Goal: Information Seeking & Learning: Learn about a topic

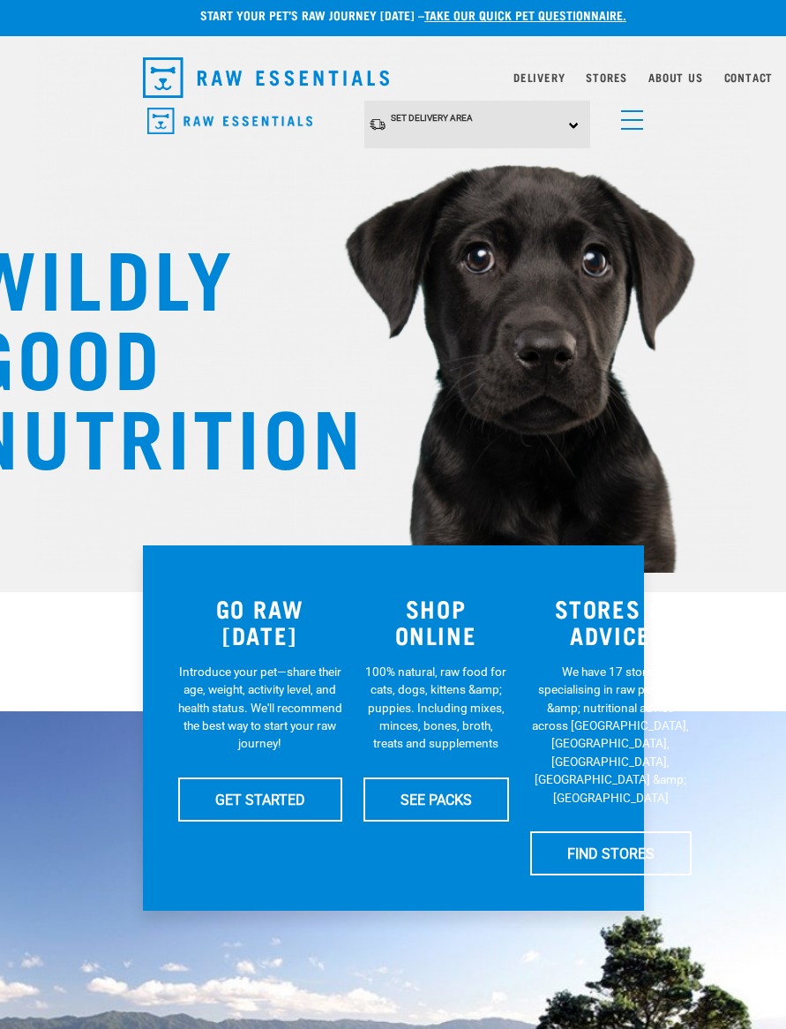
click at [630, 124] on link "menu" at bounding box center [628, 116] width 32 height 32
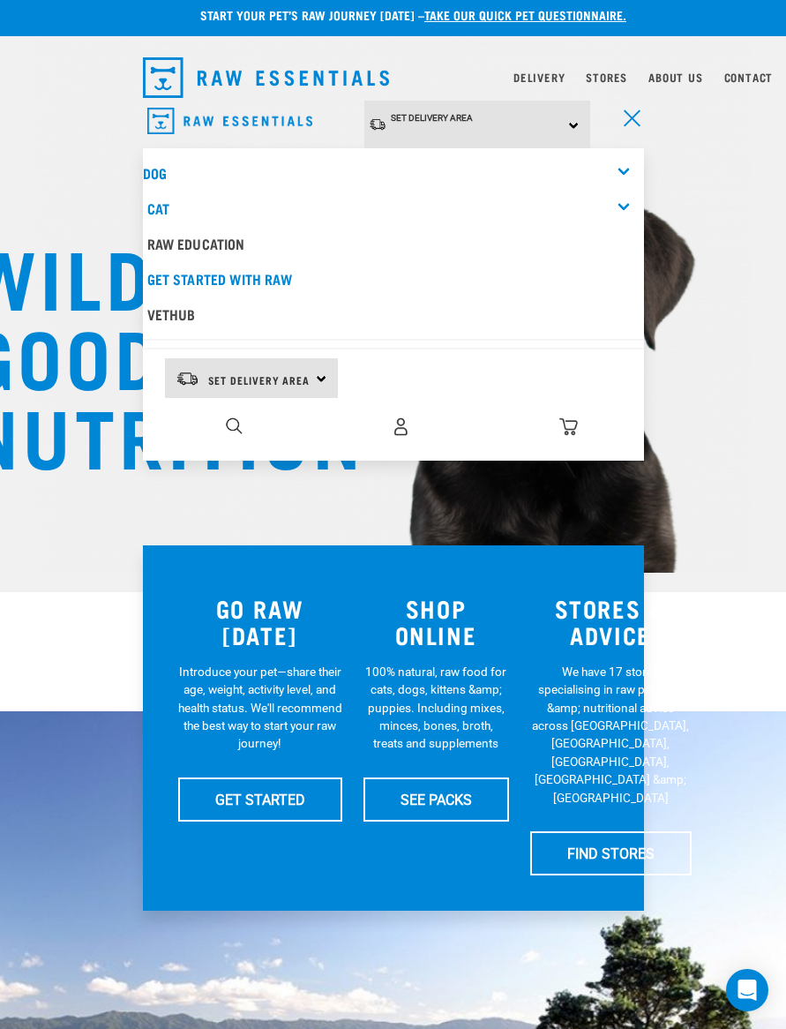
click at [616, 177] on div "Dog" at bounding box center [393, 172] width 501 height 35
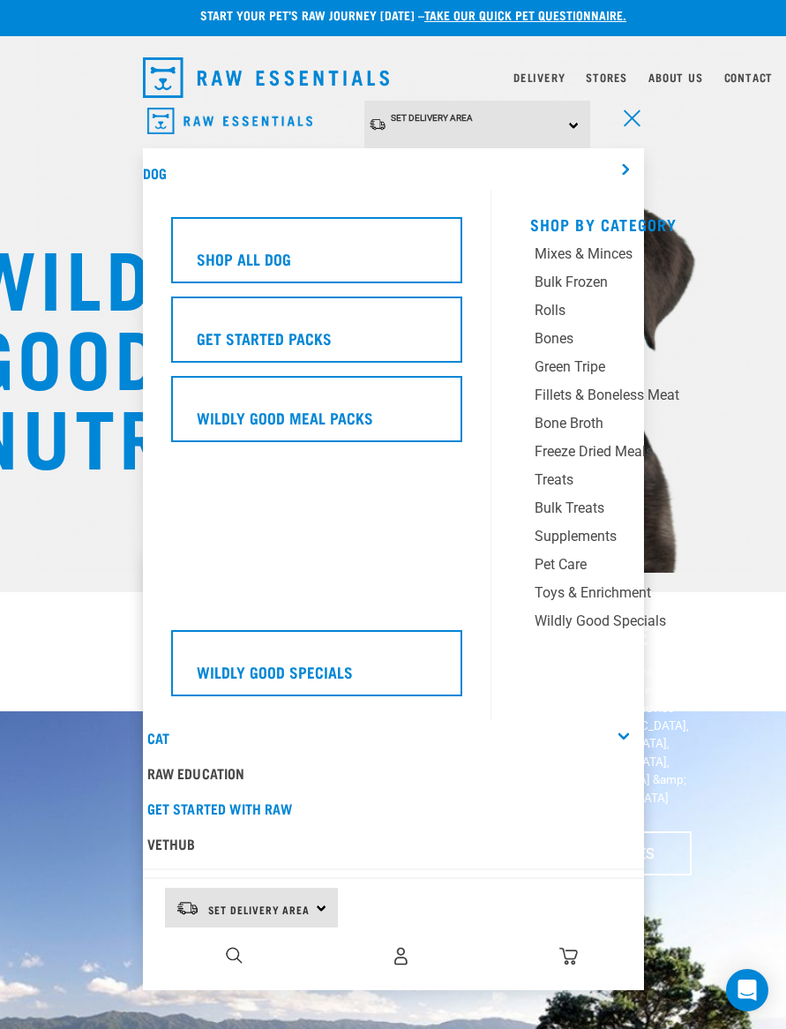
click at [596, 538] on div "Supplements" at bounding box center [636, 536] width 203 height 21
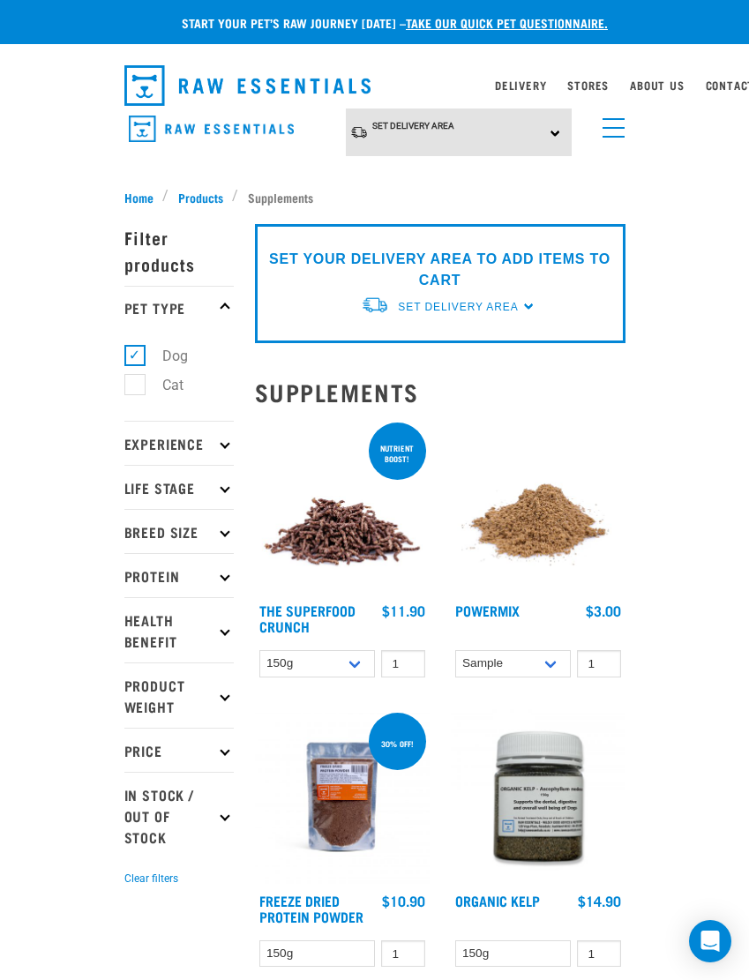
click at [619, 125] on link "menu" at bounding box center [610, 124] width 32 height 32
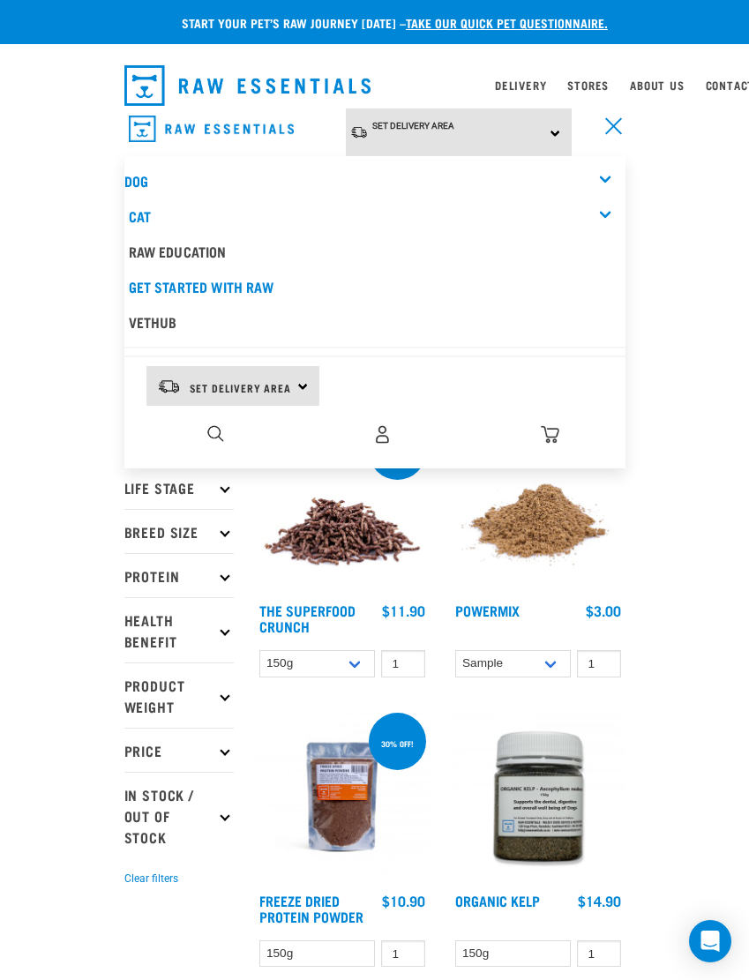
click at [222, 429] on img "dropdown navigation" at bounding box center [215, 433] width 17 height 17
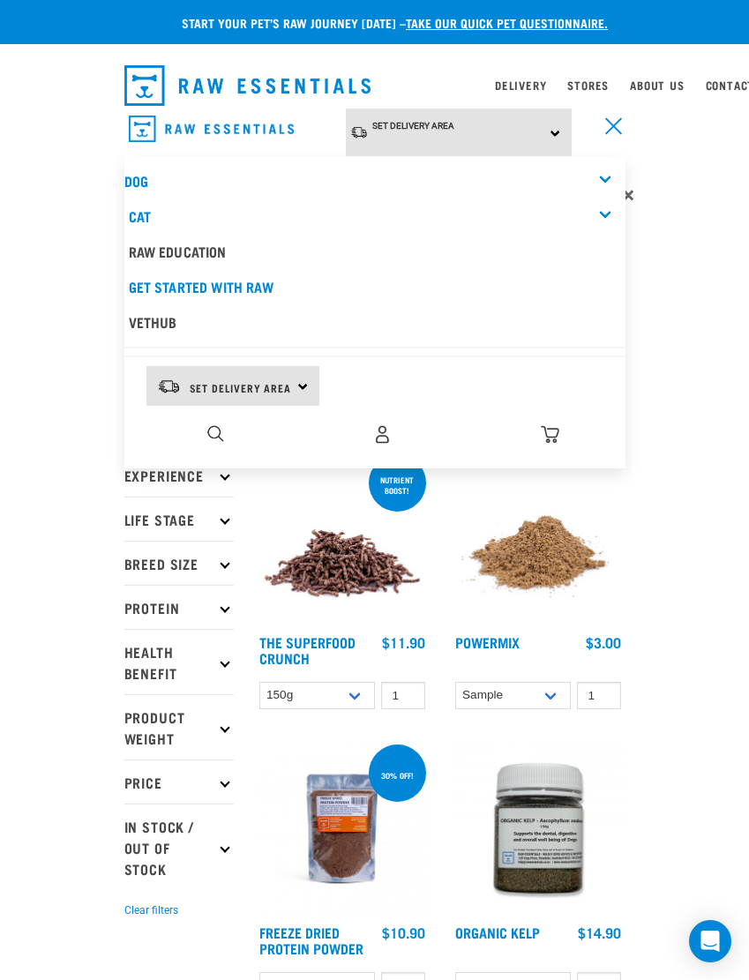
click at [218, 431] on img "dropdown navigation" at bounding box center [215, 433] width 17 height 17
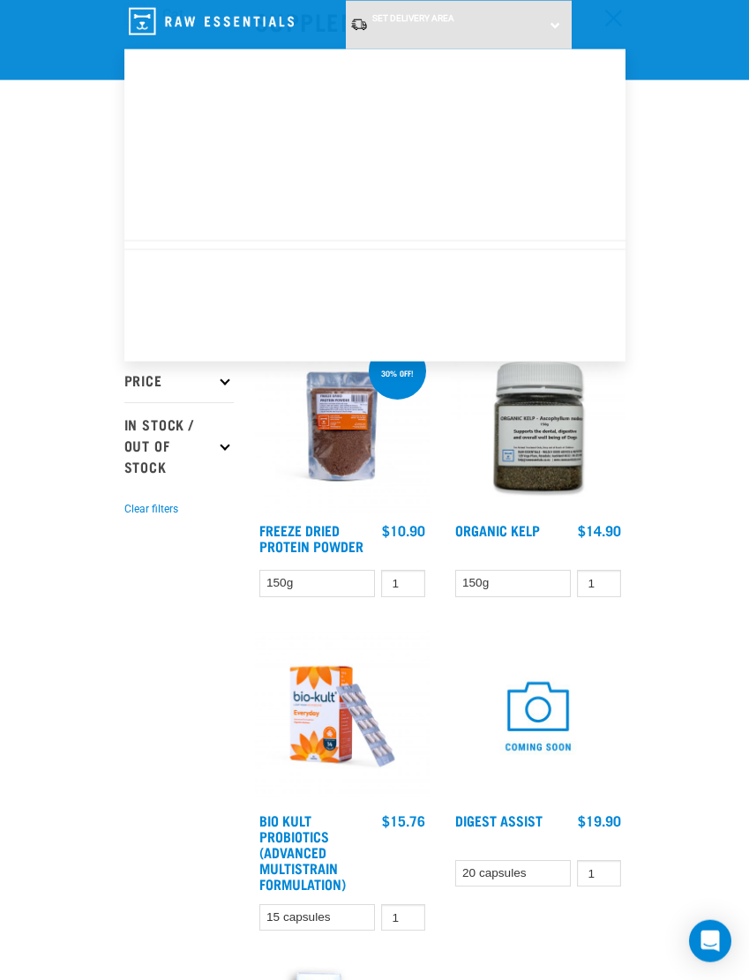
scroll to position [236, 0]
click at [316, 162] on link "Get started with Raw" at bounding box center [374, 179] width 501 height 35
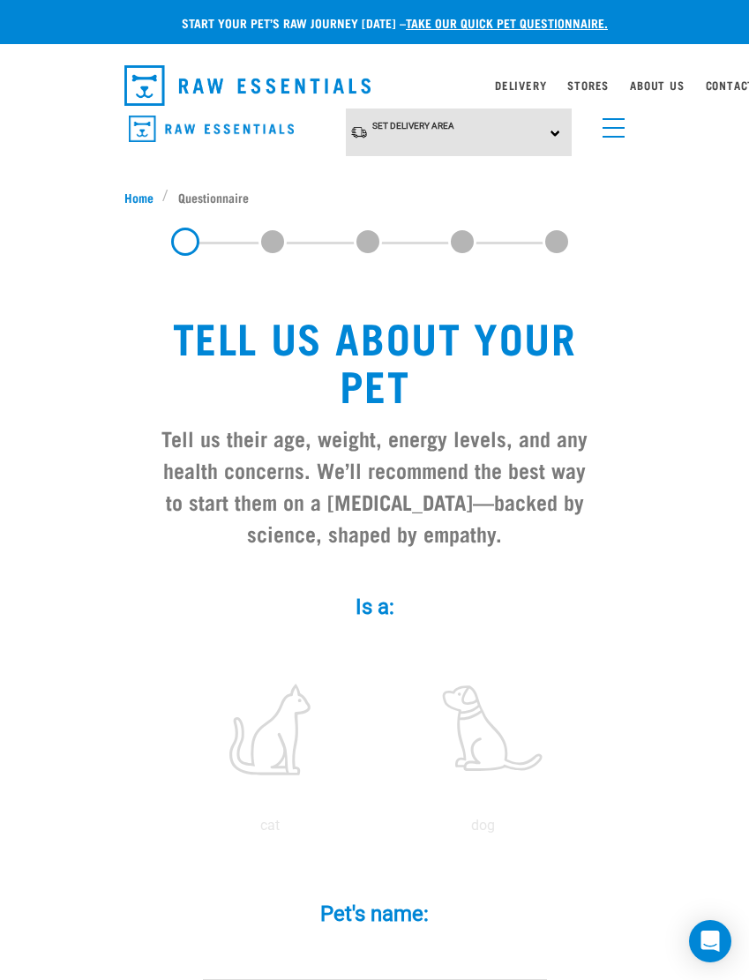
click at [602, 125] on link "menu" at bounding box center [610, 124] width 32 height 32
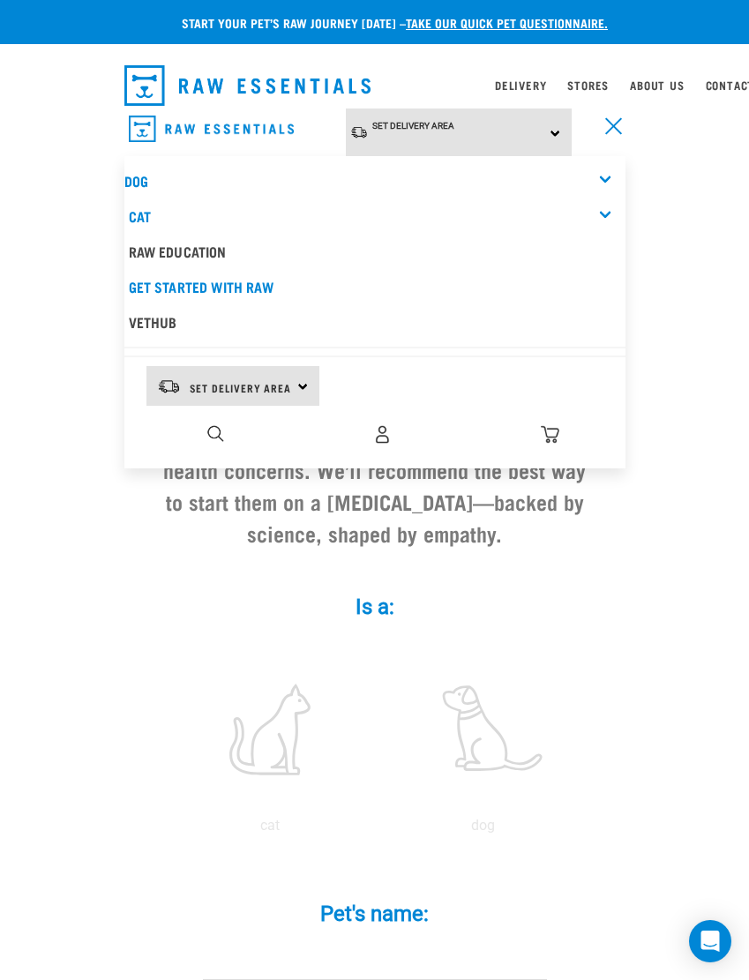
click at [214, 438] on img "dropdown navigation" at bounding box center [215, 433] width 17 height 17
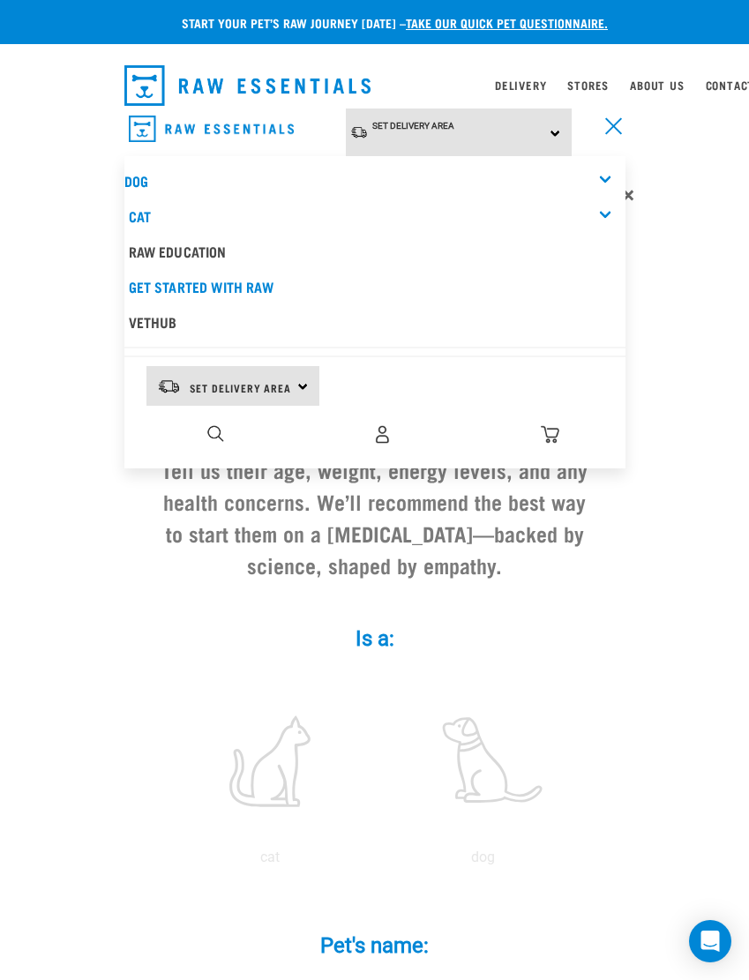
click at [169, 433] on div "0" at bounding box center [382, 435] width 484 height 40
click at [219, 433] on img "dropdown navigation" at bounding box center [215, 433] width 17 height 17
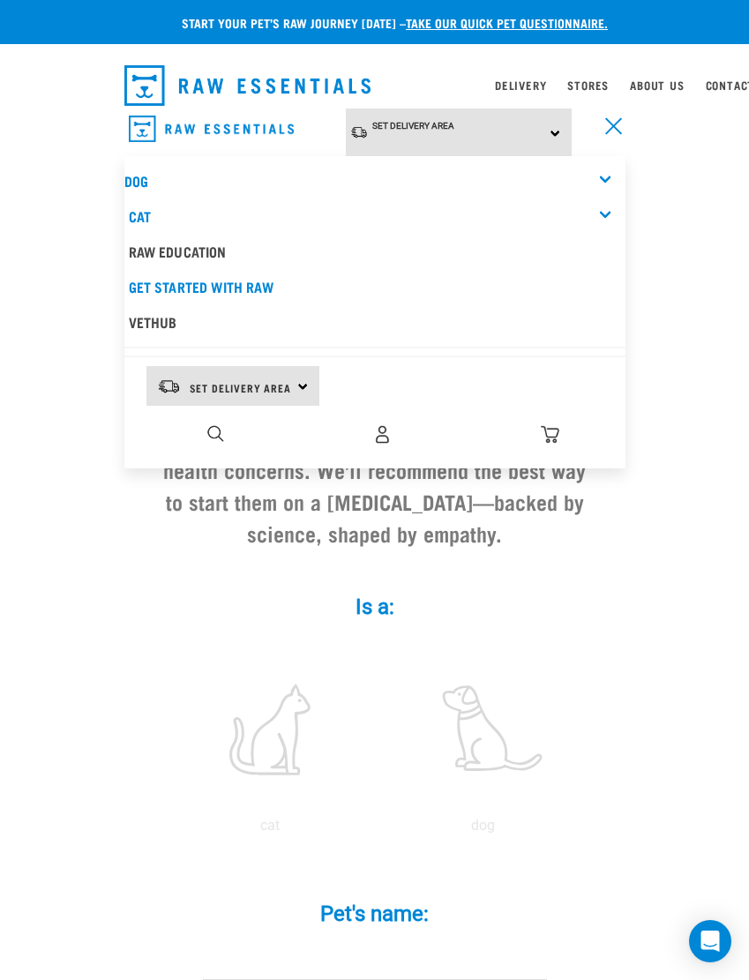
click at [208, 430] on img "dropdown navigation" at bounding box center [215, 433] width 17 height 17
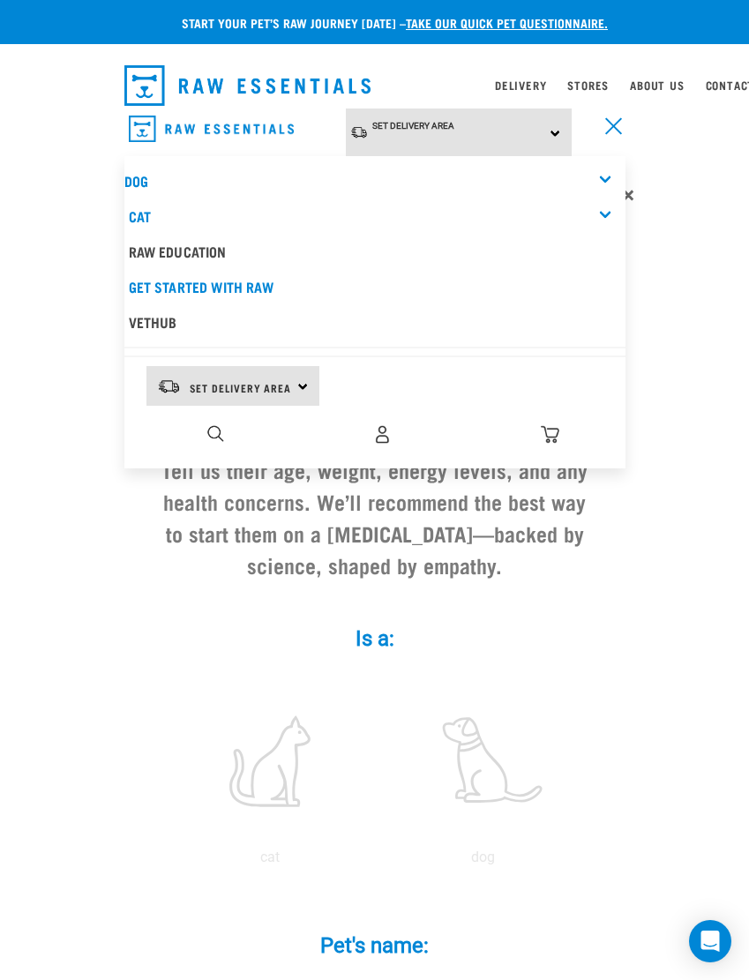
click at [148, 176] on link "Dog" at bounding box center [136, 180] width 24 height 8
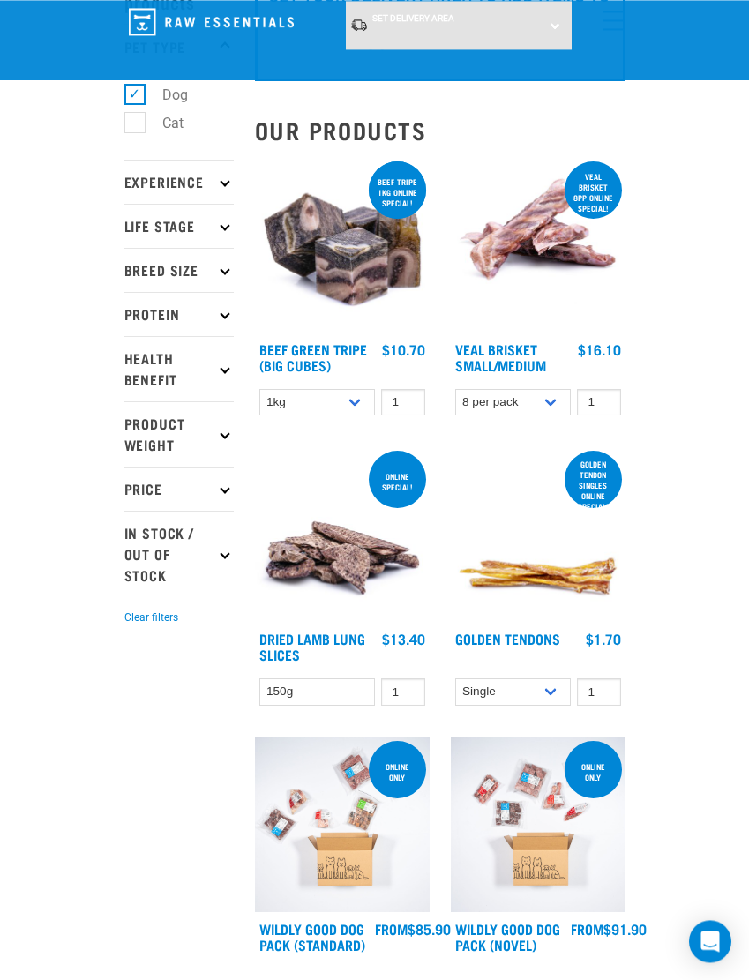
scroll to position [128, 0]
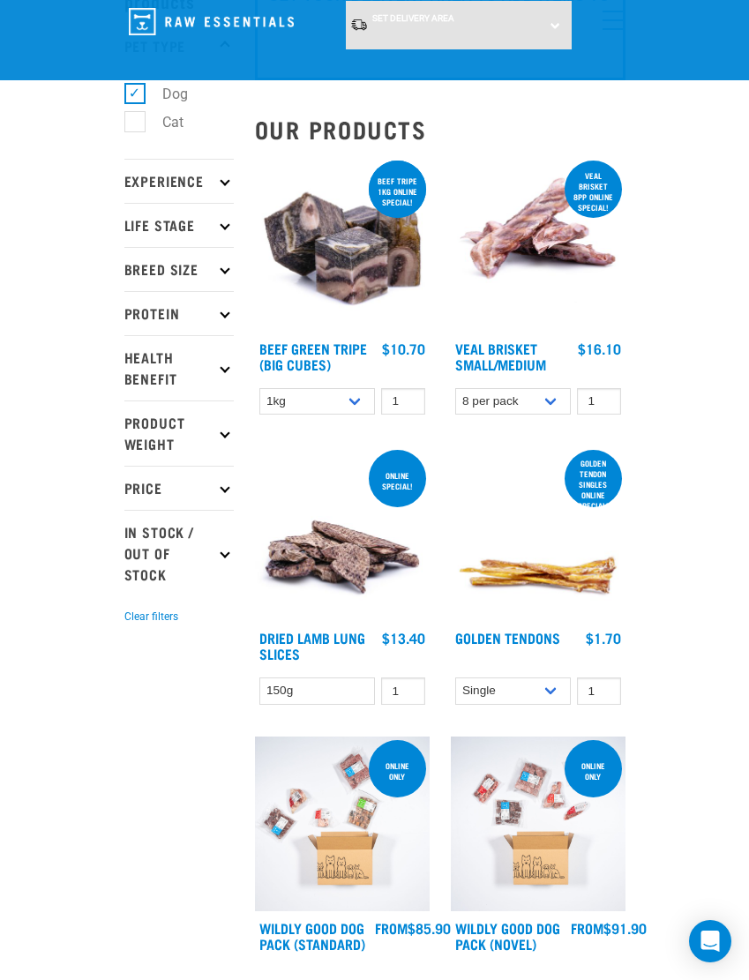
click at [221, 368] on icon at bounding box center [225, 368] width 10 height 10
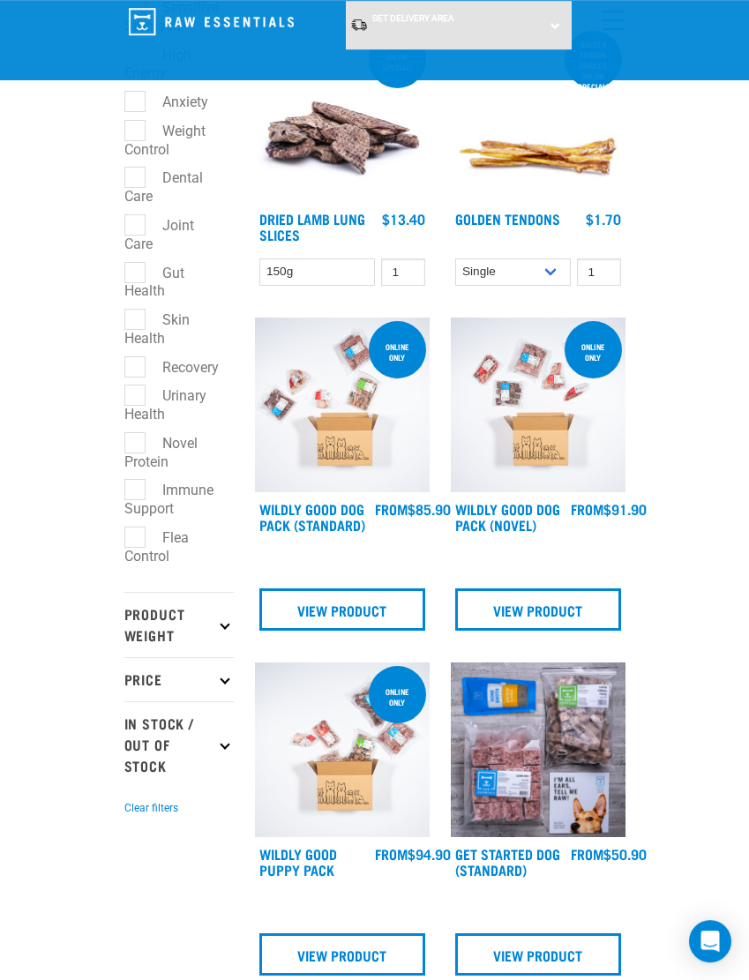
scroll to position [548, 0]
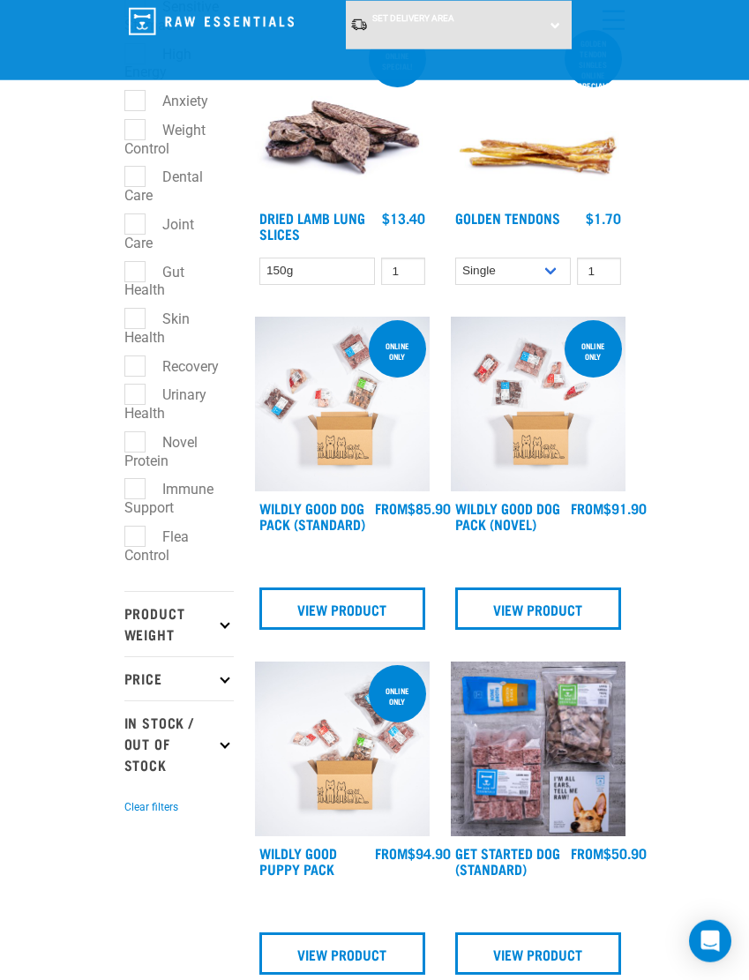
click at [139, 323] on label "Skin Health" at bounding box center [156, 328] width 65 height 41
click at [136, 321] on input "Skin Health" at bounding box center [129, 315] width 11 height 11
checkbox input "true"
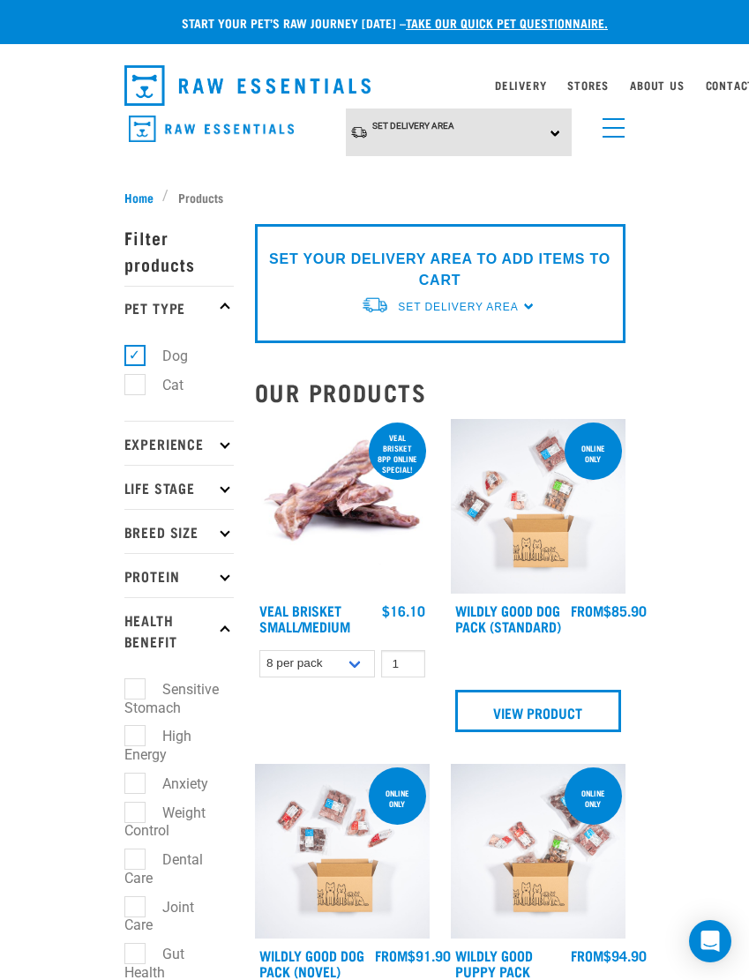
click at [600, 131] on link "menu" at bounding box center [610, 124] width 32 height 32
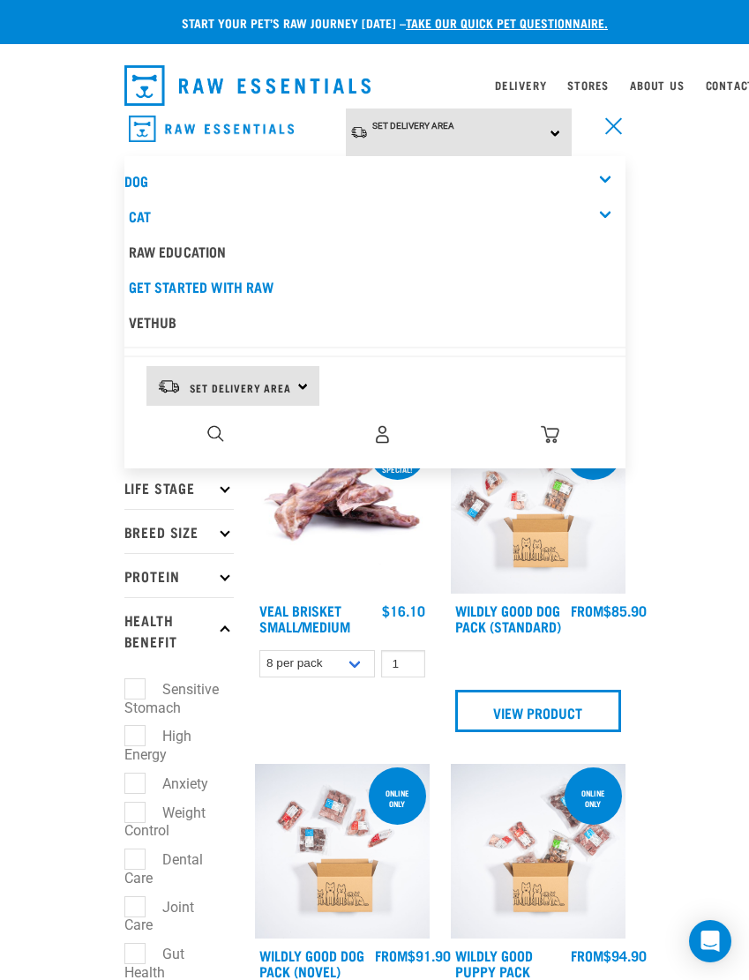
click at [598, 169] on div "Dog" at bounding box center [374, 180] width 501 height 35
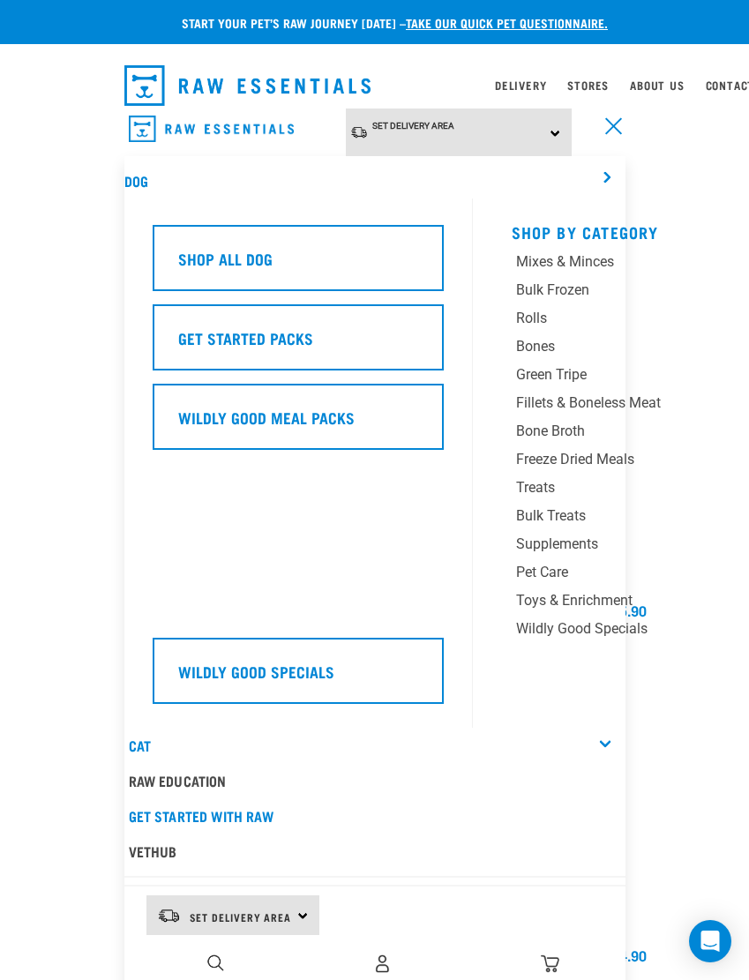
click at [584, 547] on div "Supplements" at bounding box center [617, 544] width 203 height 21
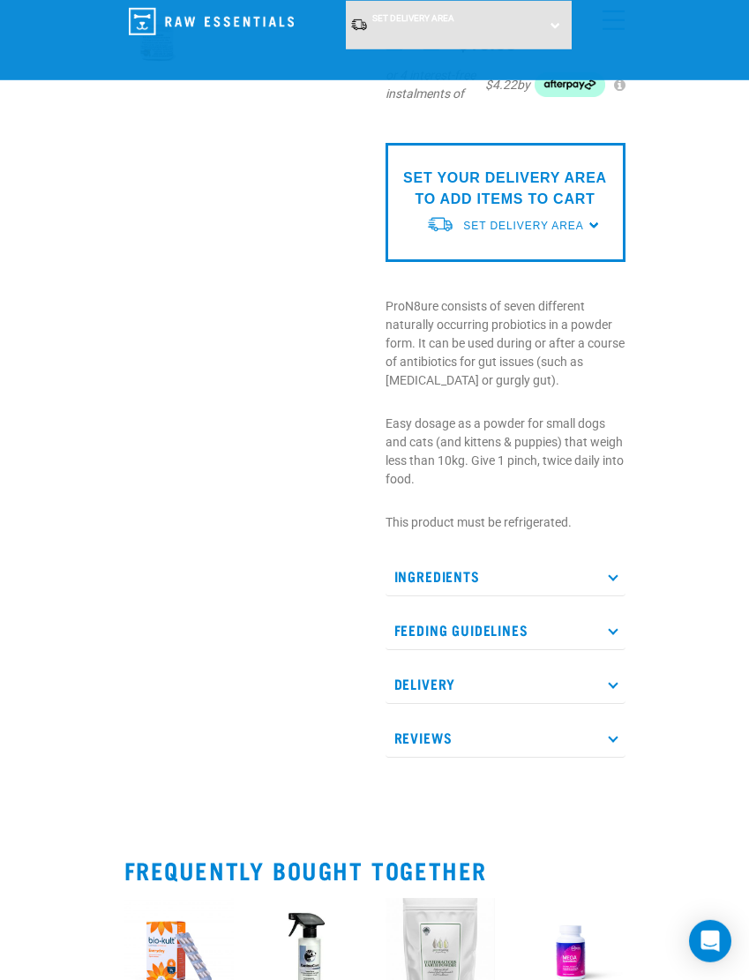
scroll to position [385, 0]
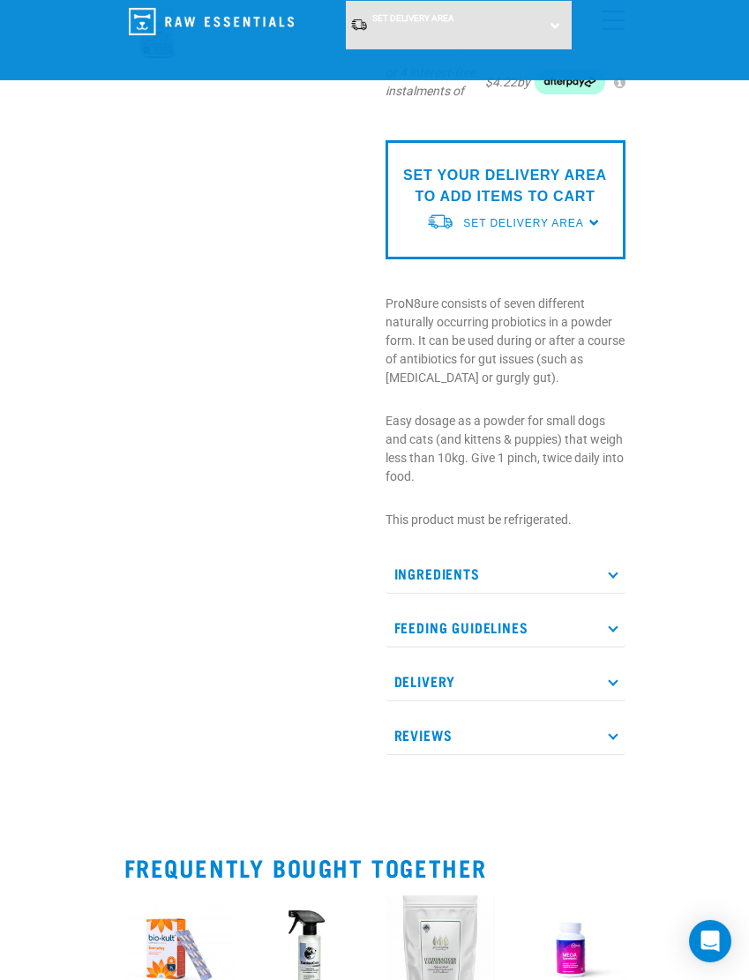
click at [613, 576] on p "Ingredients" at bounding box center [506, 574] width 240 height 40
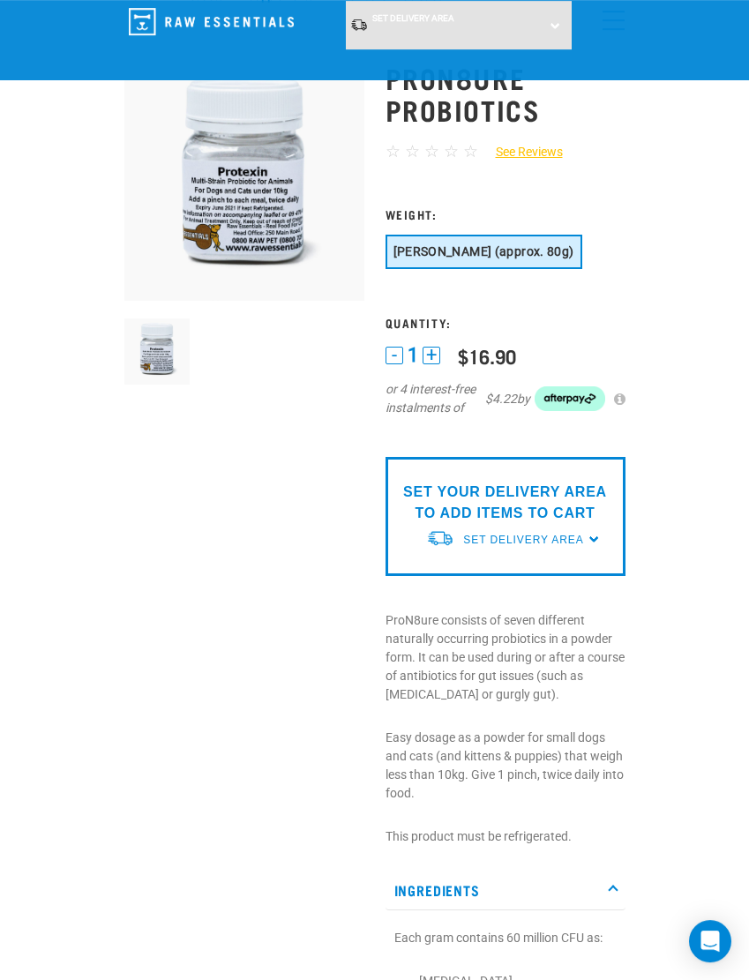
scroll to position [0, 0]
